Goal: Use online tool/utility: Utilize a website feature to perform a specific function

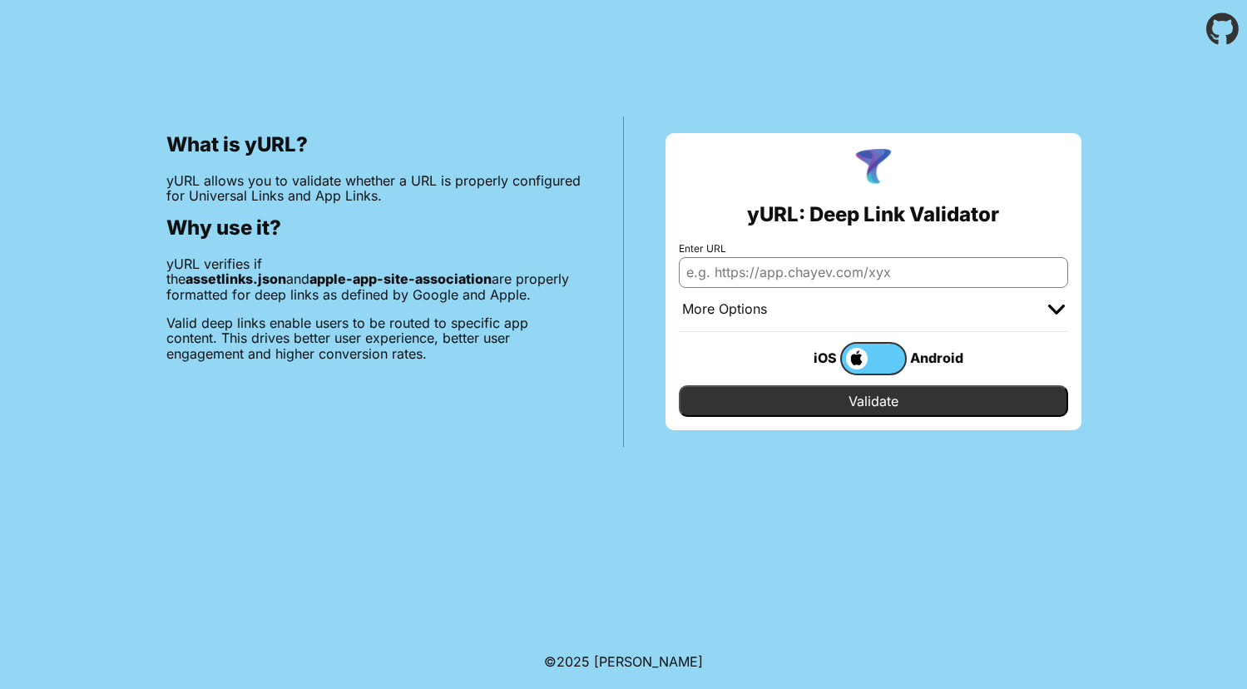
click at [778, 274] on input "Enter URL" at bounding box center [873, 272] width 389 height 30
paste input "[URL][DOMAIN_NAME][DOMAIN_NAME][EMAIL_ADDRESS][PERSON_NAME][DOMAIN_NAME]"
type input "[URL][DOMAIN_NAME][DOMAIN_NAME][EMAIL_ADDRESS][PERSON_NAME][DOMAIN_NAME]"
click at [882, 399] on input "Validate" at bounding box center [873, 401] width 389 height 32
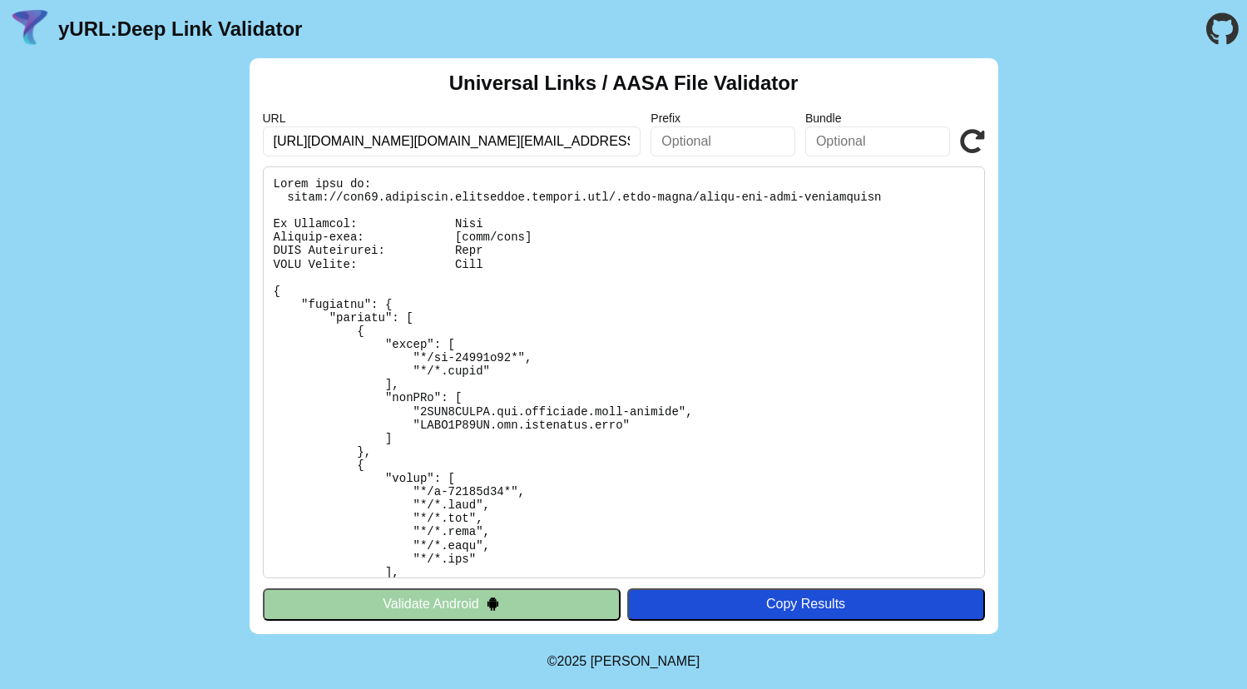
click at [483, 144] on input "[URL][DOMAIN_NAME][DOMAIN_NAME][EMAIL_ADDRESS][PERSON_NAME][DOMAIN_NAME]" at bounding box center [452, 141] width 378 height 30
click at [974, 144] on icon at bounding box center [972, 141] width 25 height 25
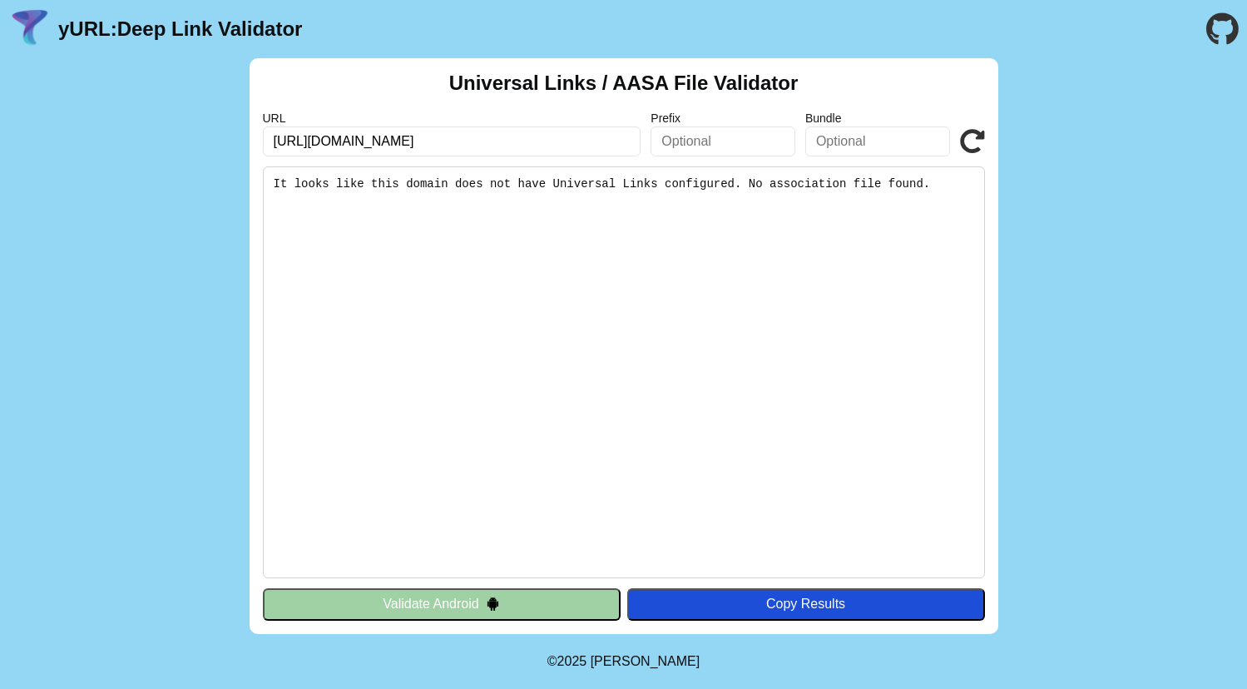
click at [584, 231] on pre "It looks like this domain does not have Universal Links configured. No associat…" at bounding box center [624, 372] width 722 height 412
click at [764, 602] on div "Copy Results" at bounding box center [805, 603] width 341 height 15
click at [695, 170] on pre "It looks like this domain does not have Universal Links configured. No associat…" at bounding box center [624, 372] width 722 height 412
click at [722, 186] on pre "It looks like this domain does not have Universal Links configured. No associat…" at bounding box center [624, 372] width 722 height 412
drag, startPoint x: 943, startPoint y: 181, endPoint x: 278, endPoint y: 176, distance: 665.3
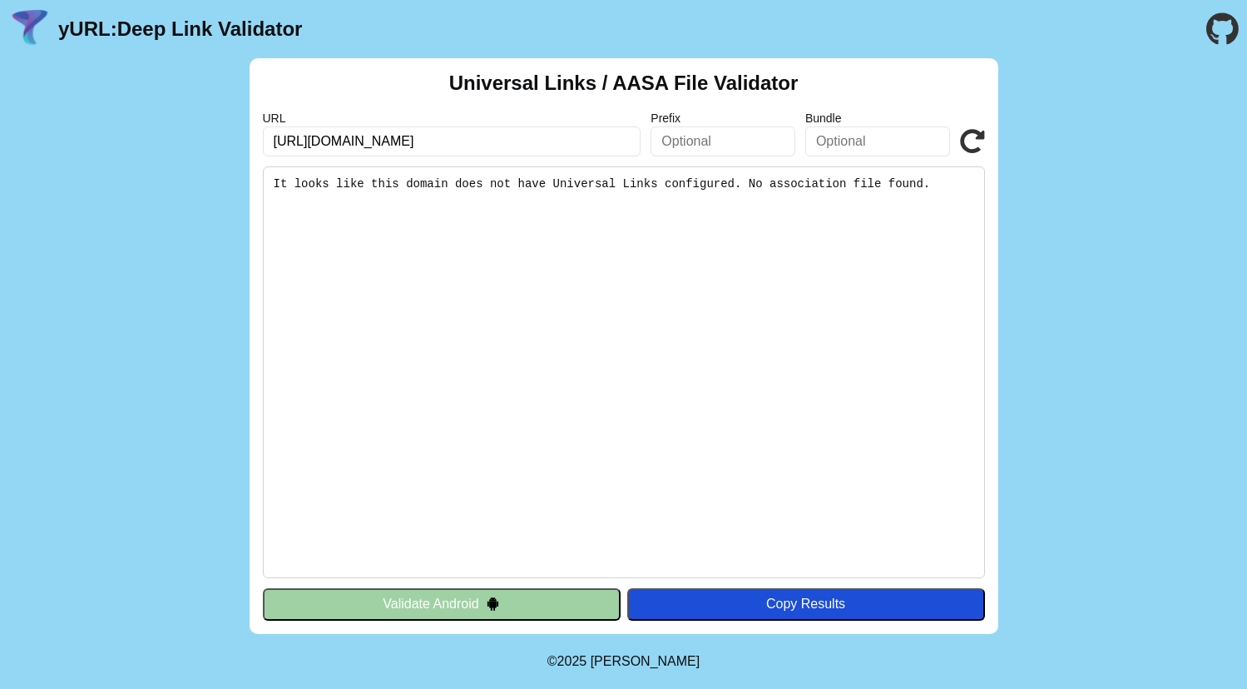
click at [278, 176] on pre "It looks like this domain does not have Universal Links configured. No associat…" at bounding box center [624, 372] width 722 height 412
drag, startPoint x: 346, startPoint y: 169, endPoint x: 947, endPoint y: 184, distance: 601.5
click at [947, 184] on pre "It looks like this domain does not have Universal Links configured. No associat…" at bounding box center [624, 372] width 722 height 412
copy pre "It looks like this domain does not have Universal Links configured. No associat…"
